Goal: Information Seeking & Learning: Learn about a topic

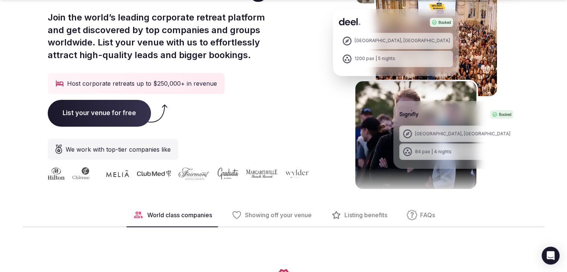
scroll to position [164, 0]
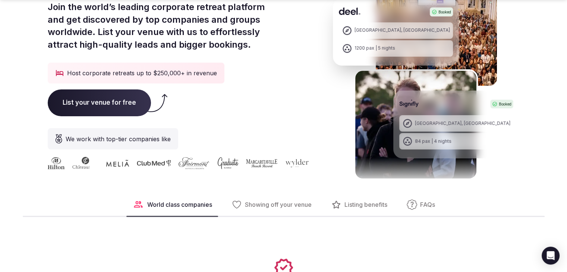
click at [128, 105] on span "List your venue for free" at bounding box center [99, 102] width 103 height 27
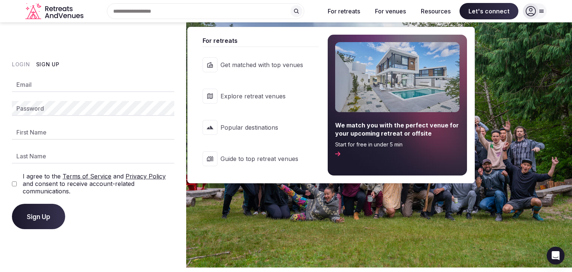
click at [313, 63] on link "Get matched with top venues" at bounding box center [257, 65] width 124 height 30
click at [277, 94] on span "Explore retreat venues" at bounding box center [262, 96] width 83 height 8
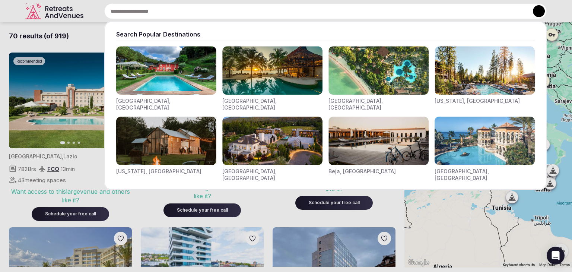
click at [133, 17] on div "Search Popular Destinations [GEOGRAPHIC_DATA], [GEOGRAPHIC_DATA] [GEOGRAPHIC_DA…" at bounding box center [316, 11] width 461 height 16
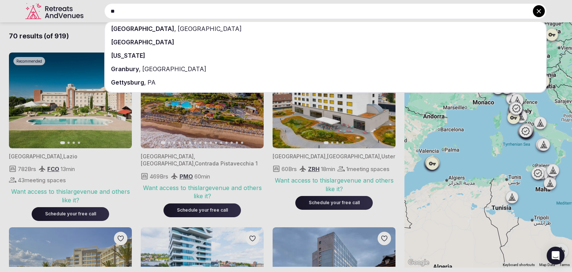
type input "**"
click at [128, 69] on span "Granbury" at bounding box center [125, 68] width 28 height 7
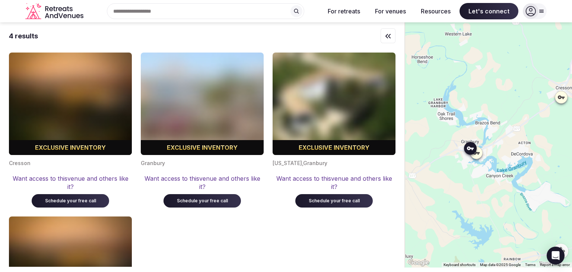
click at [326, 96] on img at bounding box center [334, 104] width 123 height 102
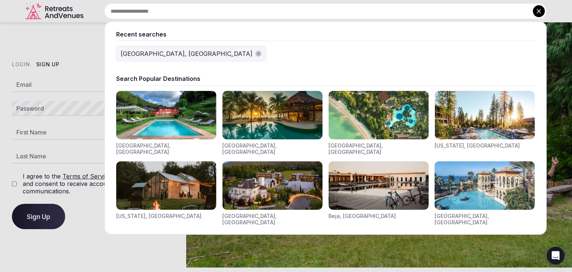
click at [135, 12] on div "Recent searches [GEOGRAPHIC_DATA], [GEOGRAPHIC_DATA] Search Popular Destination…" at bounding box center [316, 11] width 461 height 16
click at [258, 53] on icon "button" at bounding box center [259, 54] width 2 height 2
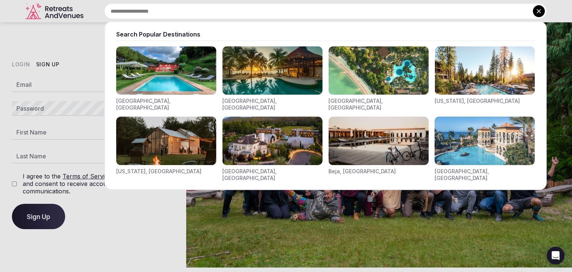
click at [167, 13] on input "text" at bounding box center [325, 11] width 443 height 16
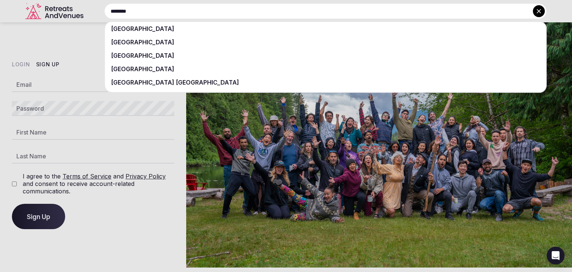
type input "*******"
click at [147, 25] on span "[GEOGRAPHIC_DATA]" at bounding box center [142, 28] width 63 height 7
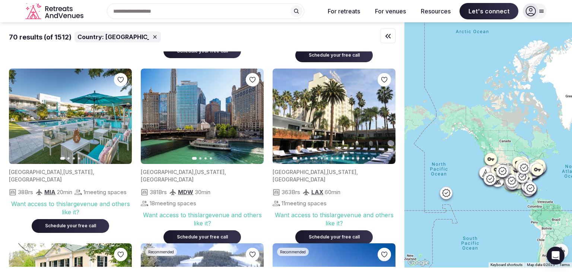
scroll to position [2464, 0]
